Goal: Task Accomplishment & Management: Manage account settings

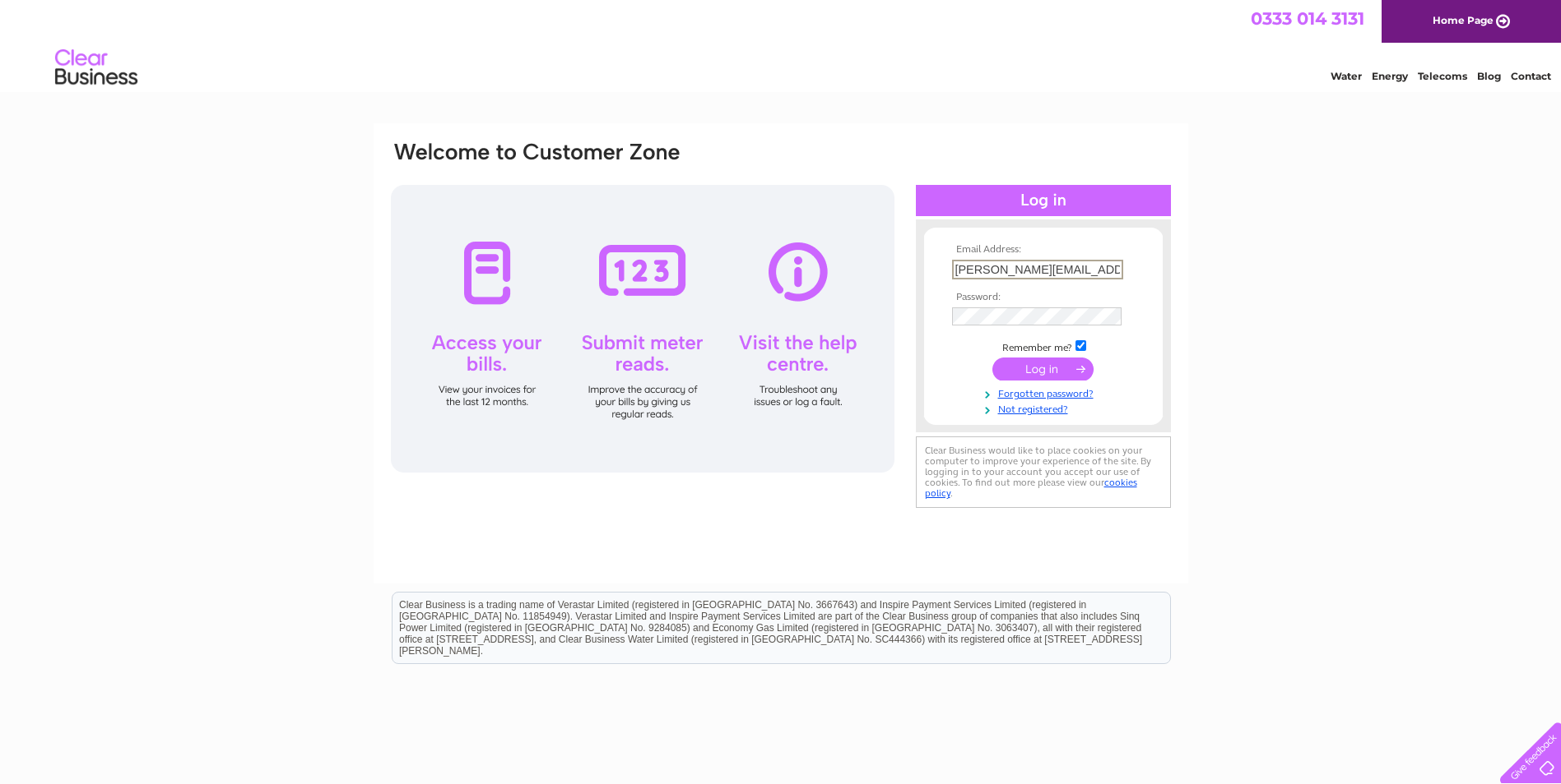
type input "[PERSON_NAME][EMAIL_ADDRESS][PERSON_NAME][DOMAIN_NAME]"
click at [1052, 361] on input "submit" at bounding box center [1043, 369] width 101 height 23
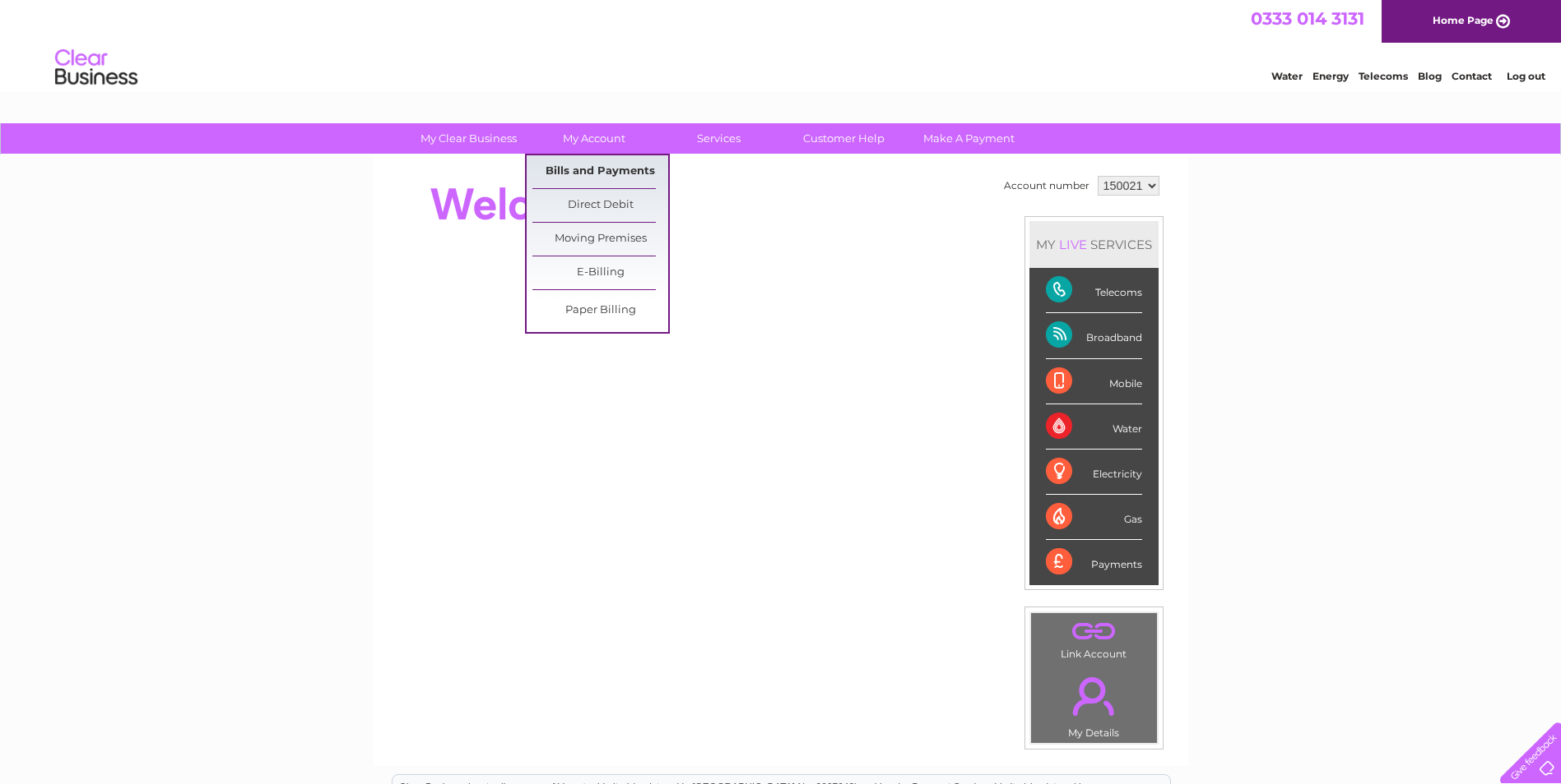
click at [584, 173] on link "Bills and Payments" at bounding box center [601, 172] width 136 height 33
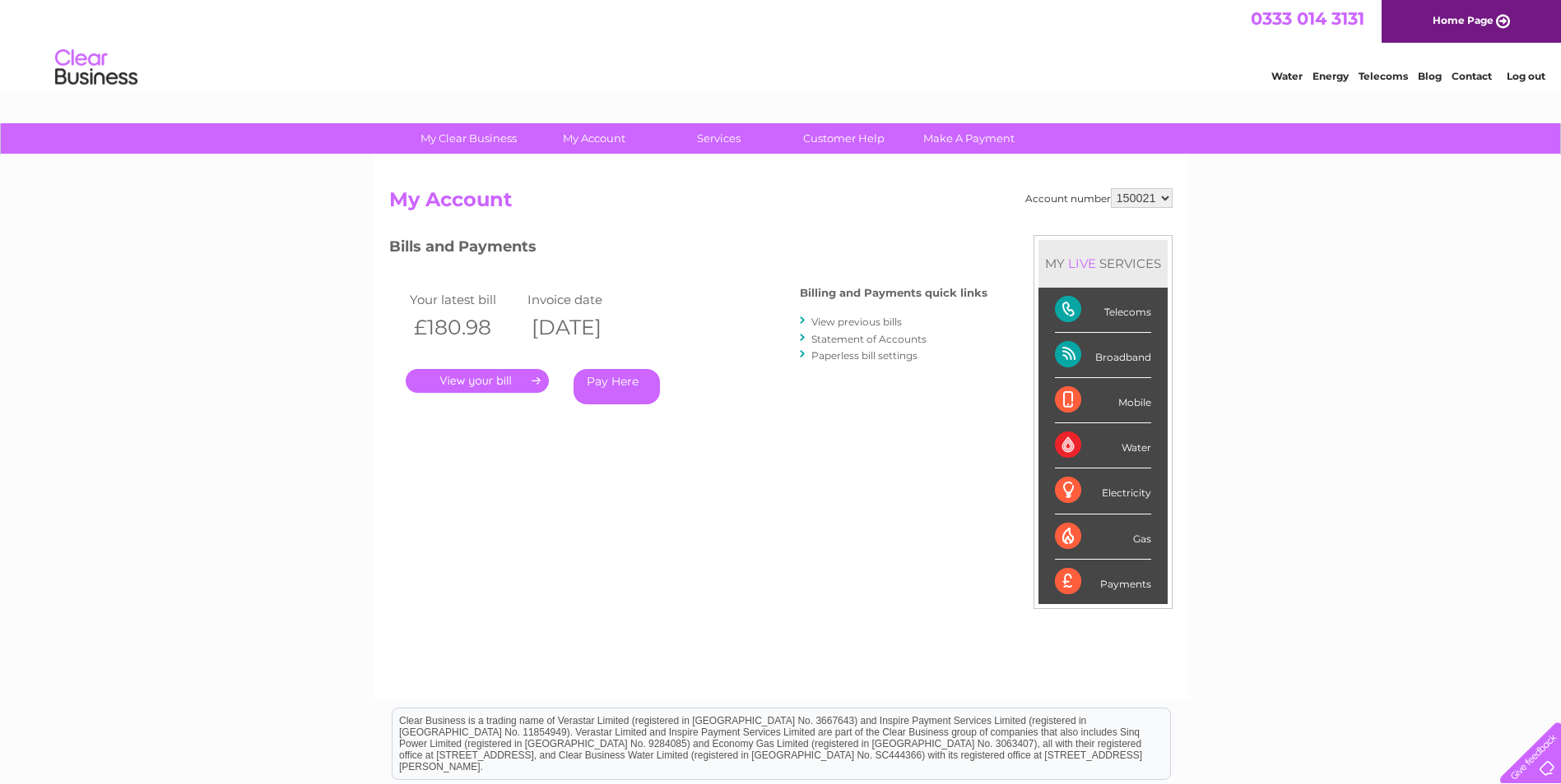
click at [490, 389] on link "." at bounding box center [476, 381] width 143 height 24
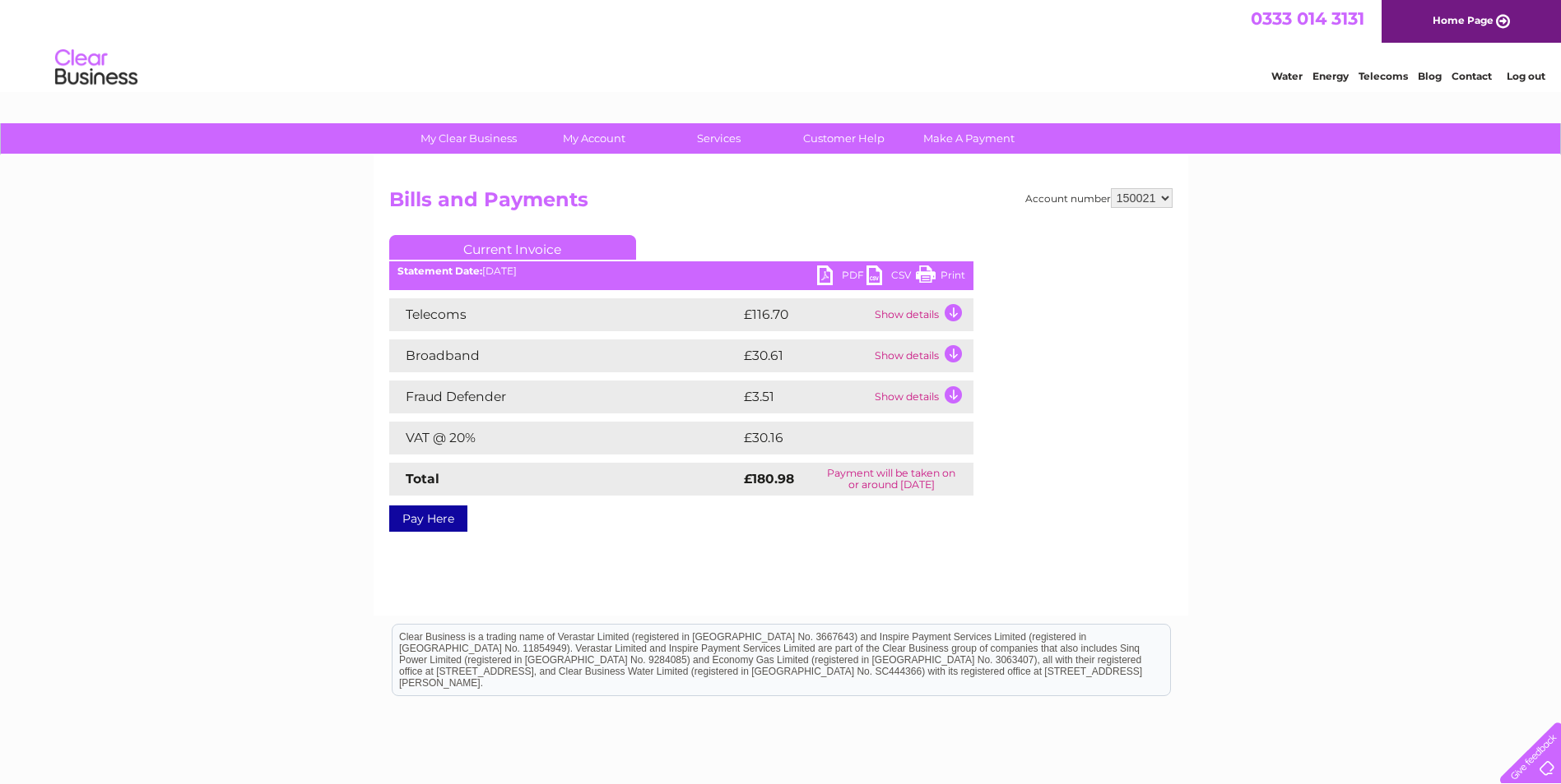
click at [843, 278] on link "PDF" at bounding box center [841, 277] width 50 height 24
click at [822, 275] on link "PDF" at bounding box center [841, 277] width 50 height 24
